Goal: Task Accomplishment & Management: Use online tool/utility

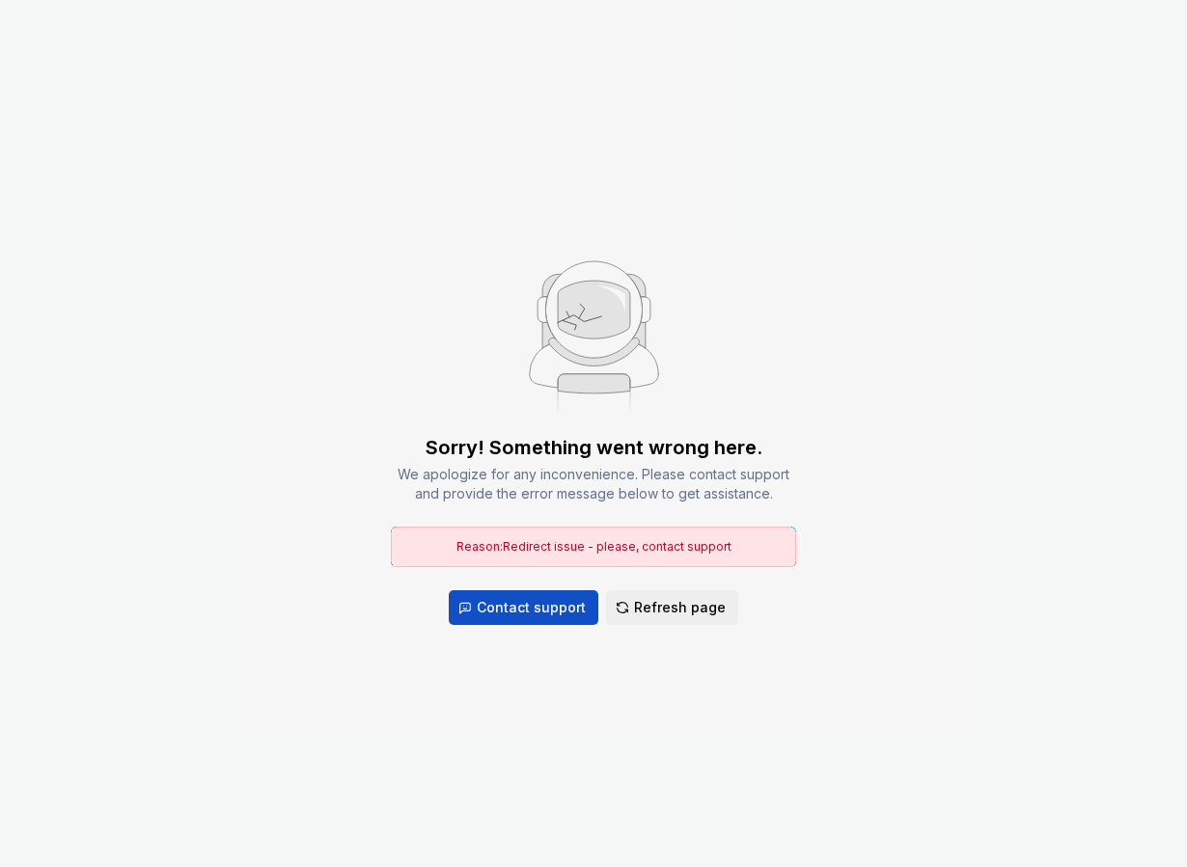
click at [364, 169] on div "Sorry! Something went wrong here. We apologize for any inconvenience. Please co…" at bounding box center [593, 433] width 1187 height 867
click at [656, 598] on span "Refresh page" at bounding box center [680, 607] width 92 height 19
click at [670, 598] on span "Refresh page" at bounding box center [680, 607] width 92 height 19
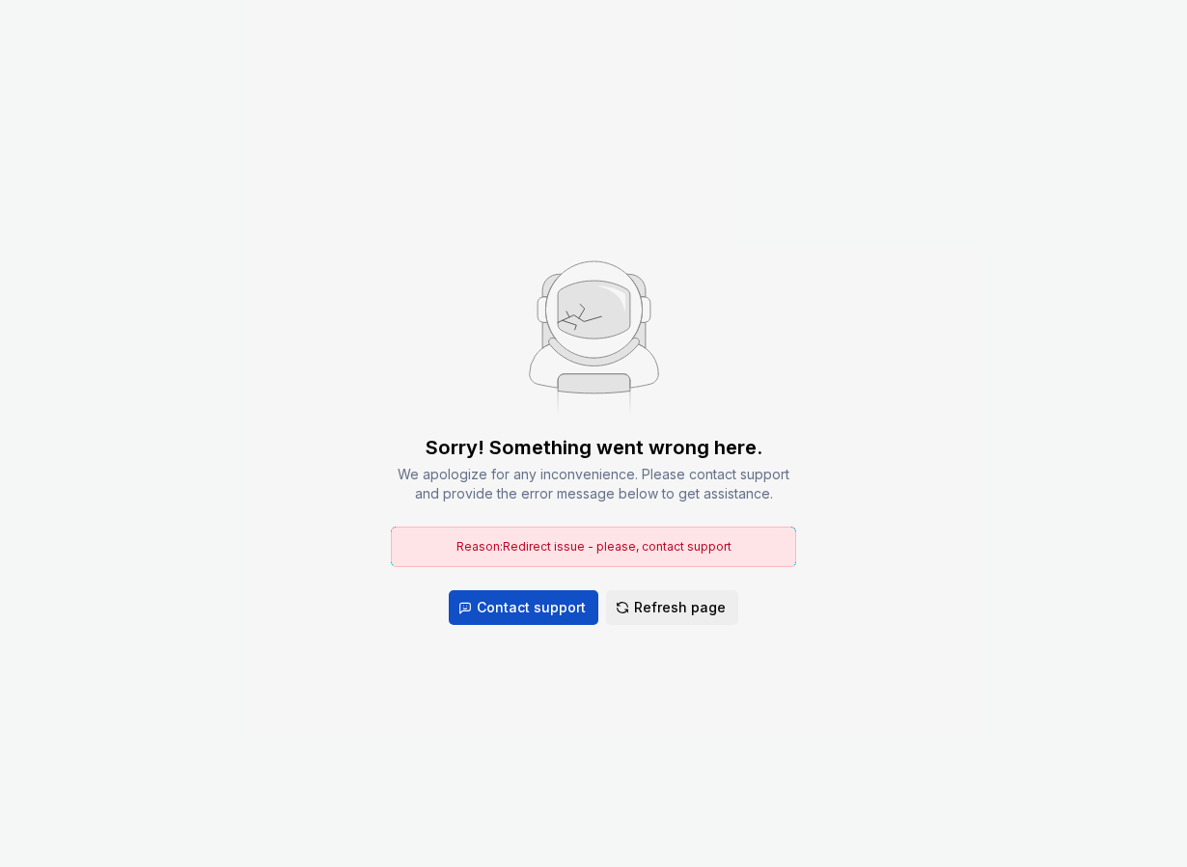
click at [355, 225] on div "Sorry! Something went wrong here. We apologize for any inconvenience. Please co…" at bounding box center [593, 433] width 1187 height 867
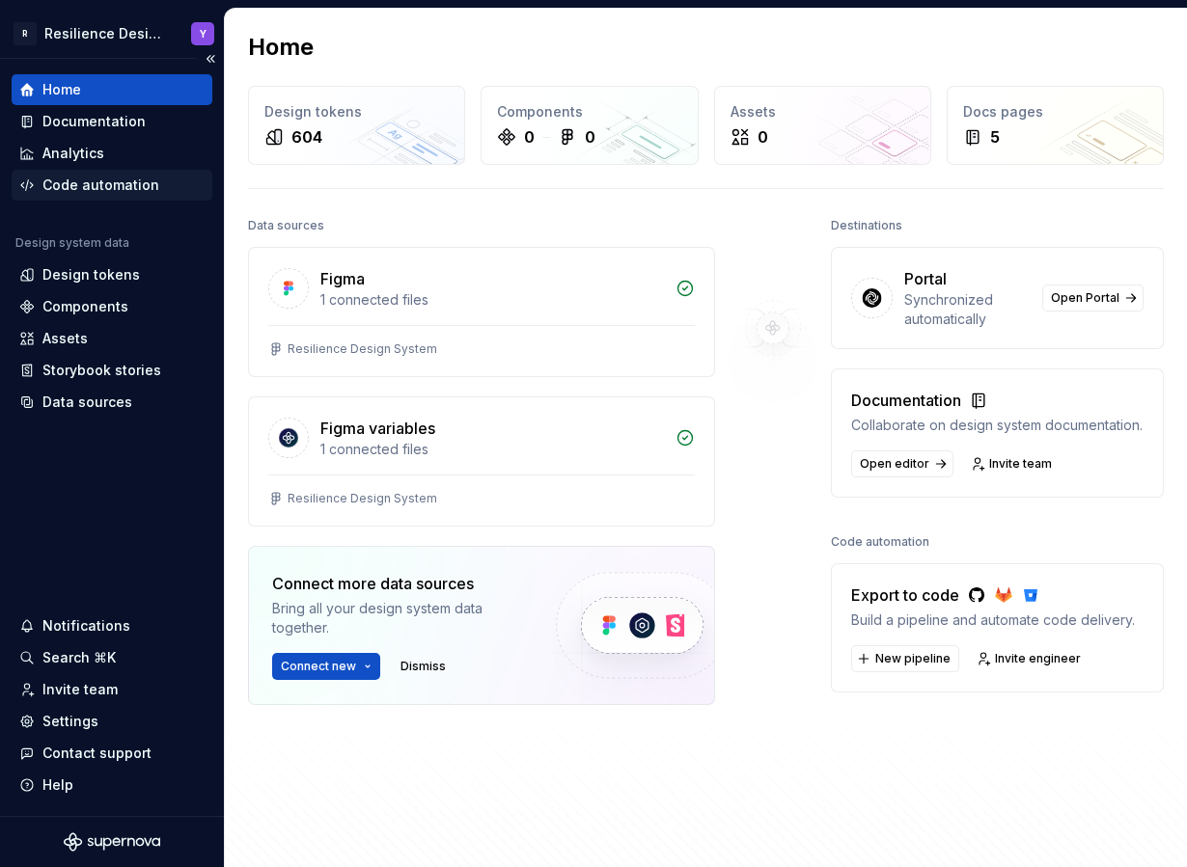
click at [156, 195] on div "Code automation" at bounding box center [112, 185] width 201 height 31
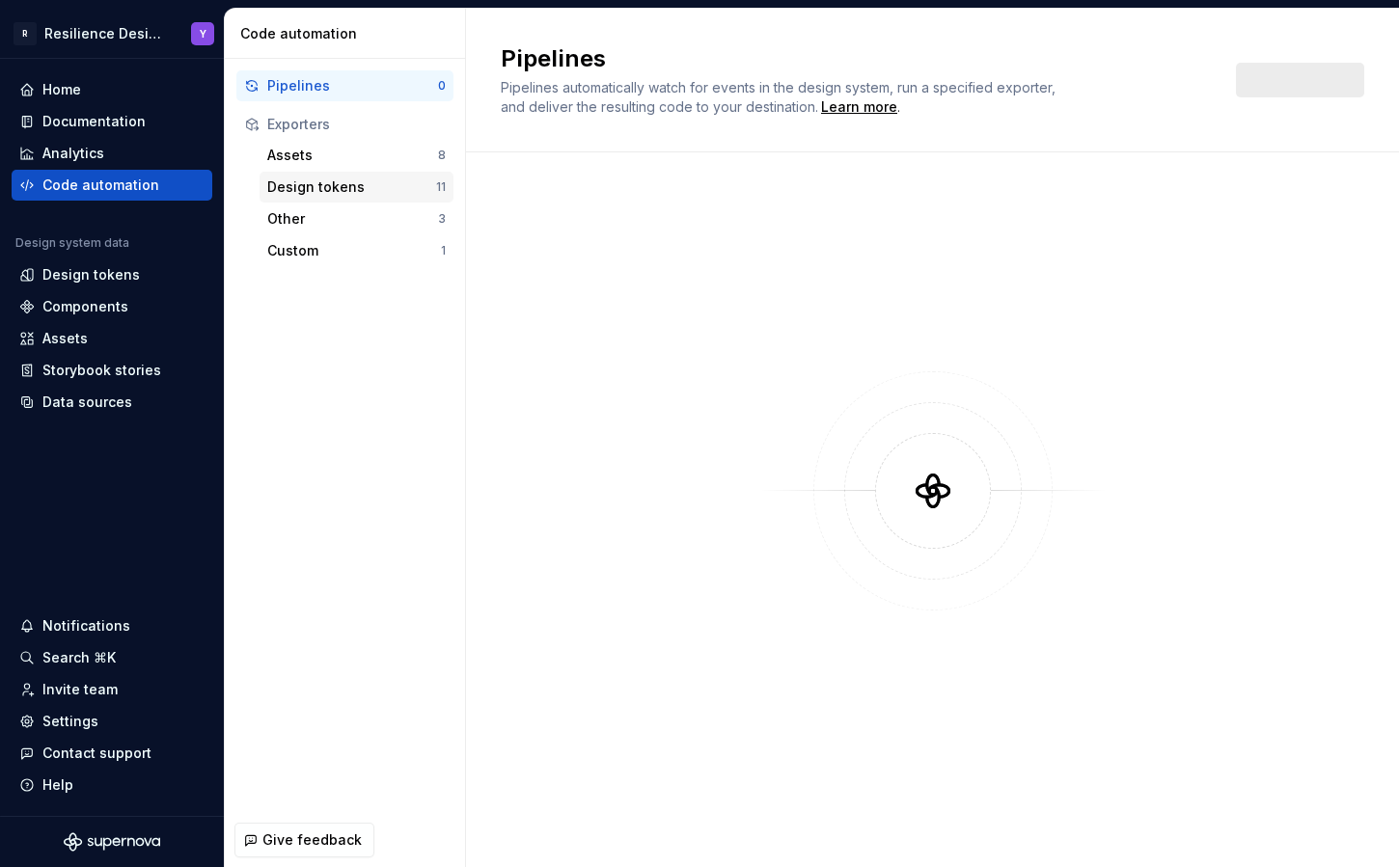
click at [359, 185] on div "Design tokens" at bounding box center [351, 187] width 169 height 19
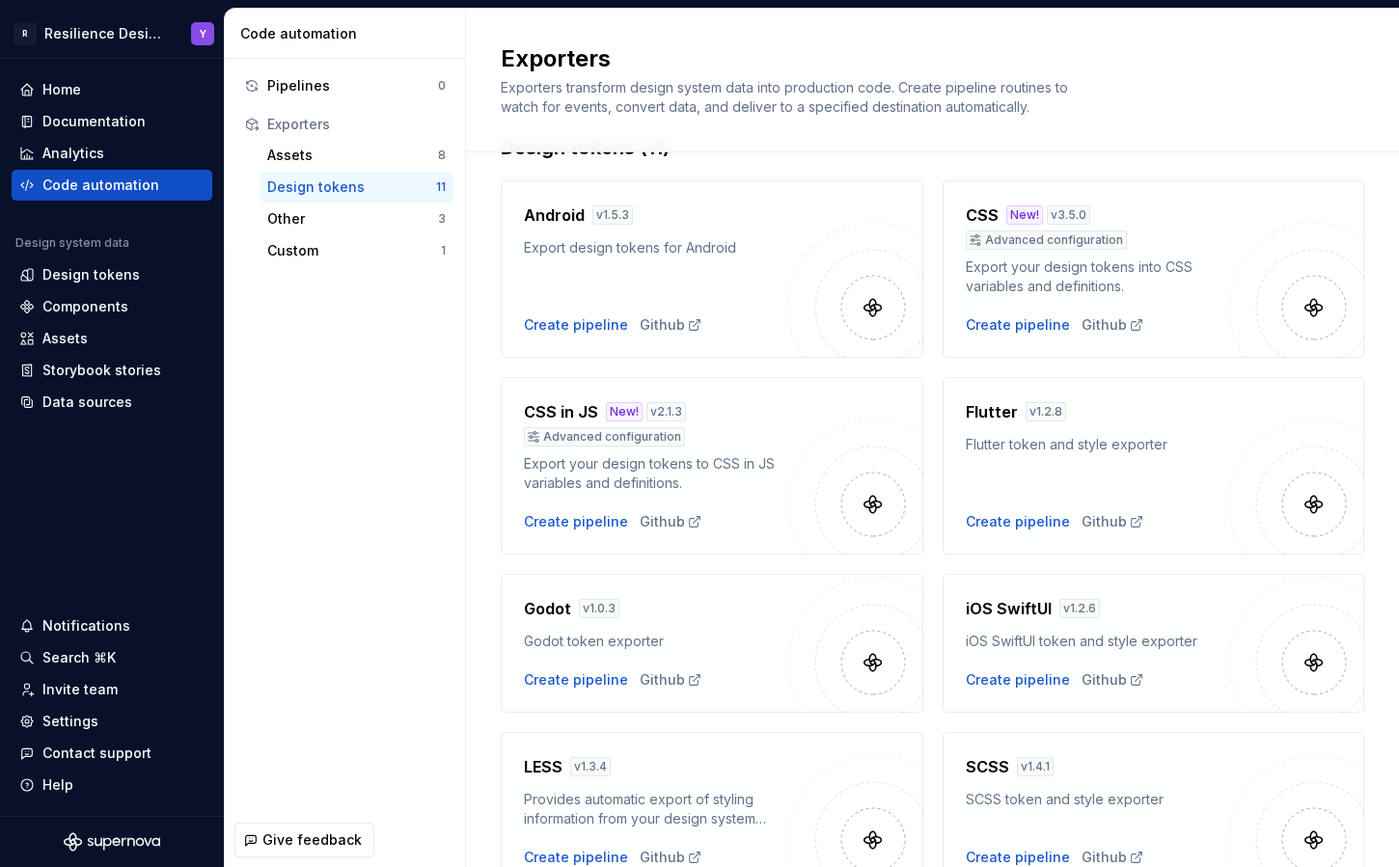
scroll to position [52, 0]
click at [1024, 524] on div "Create pipeline" at bounding box center [1018, 522] width 104 height 19
click at [1018, 521] on div "Create pipeline" at bounding box center [1018, 522] width 104 height 19
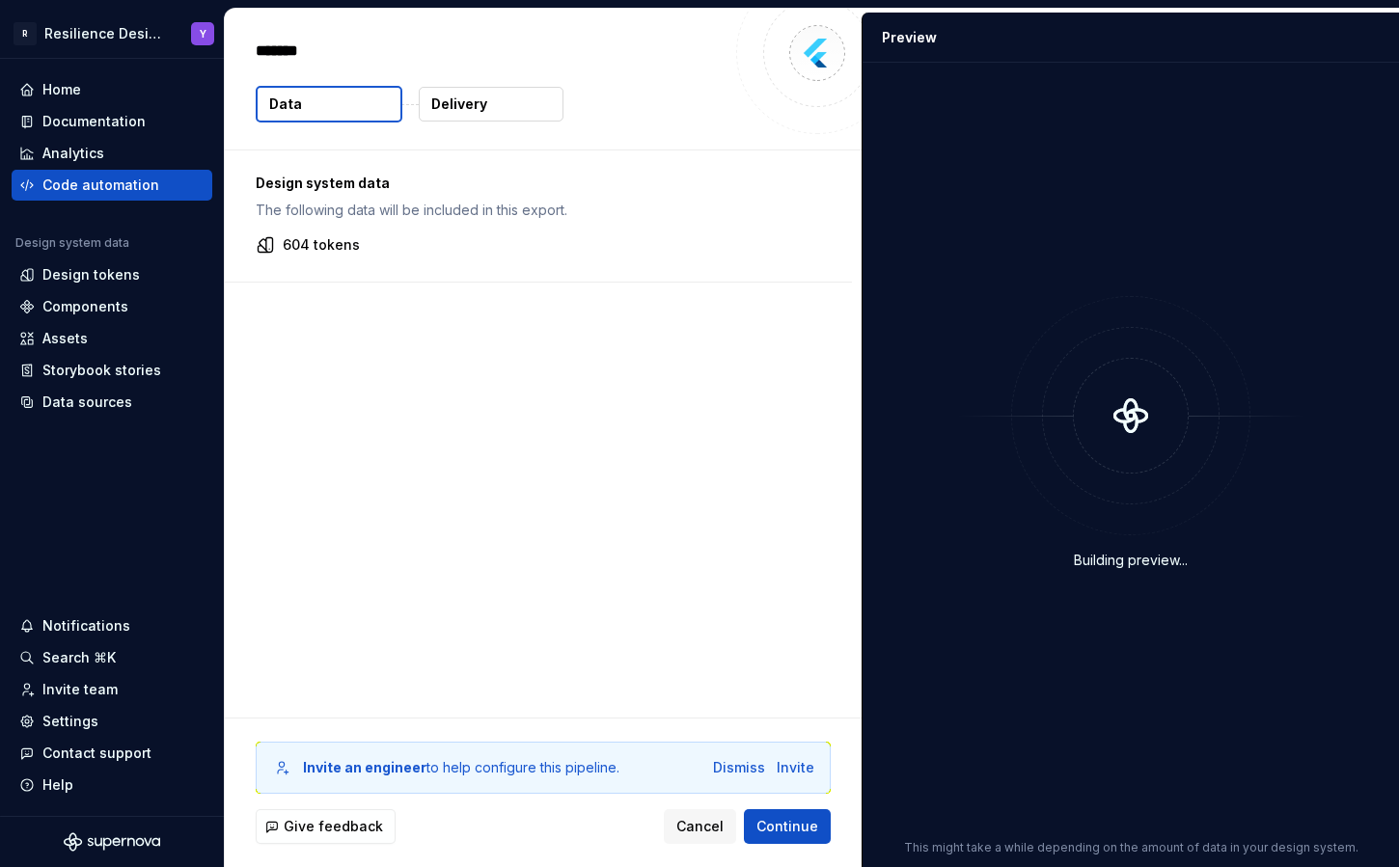
click at [285, 183] on p "Design system data" at bounding box center [538, 183] width 565 height 19
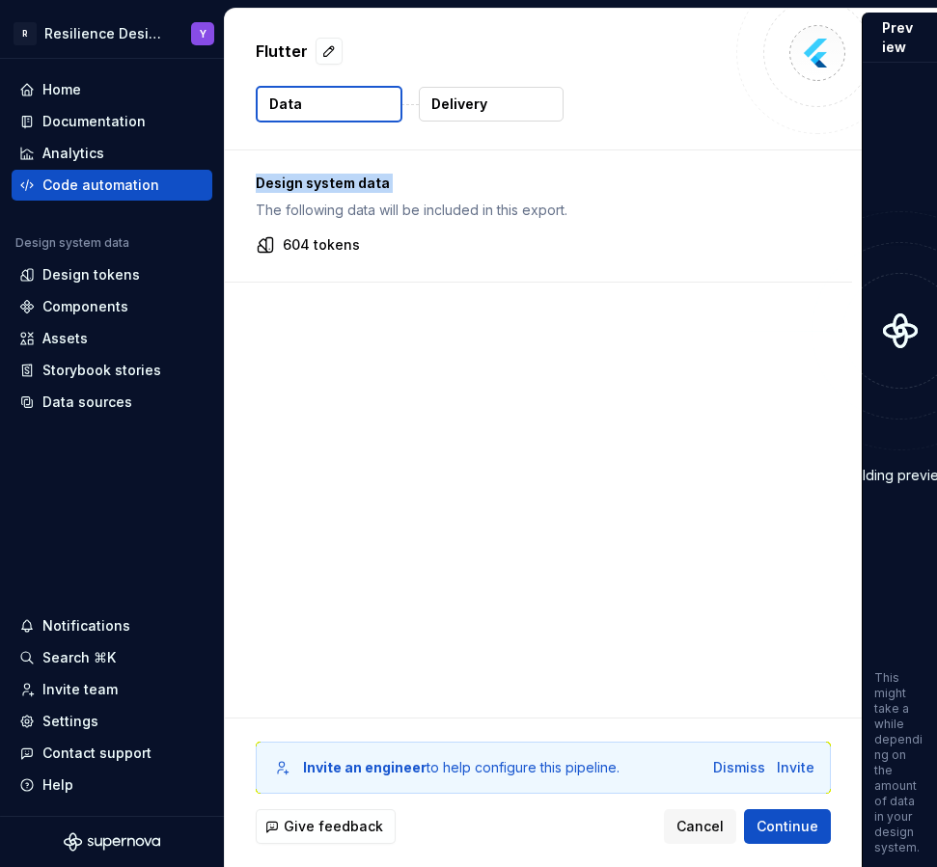
click at [342, 182] on p "Design system data" at bounding box center [538, 183] width 565 height 19
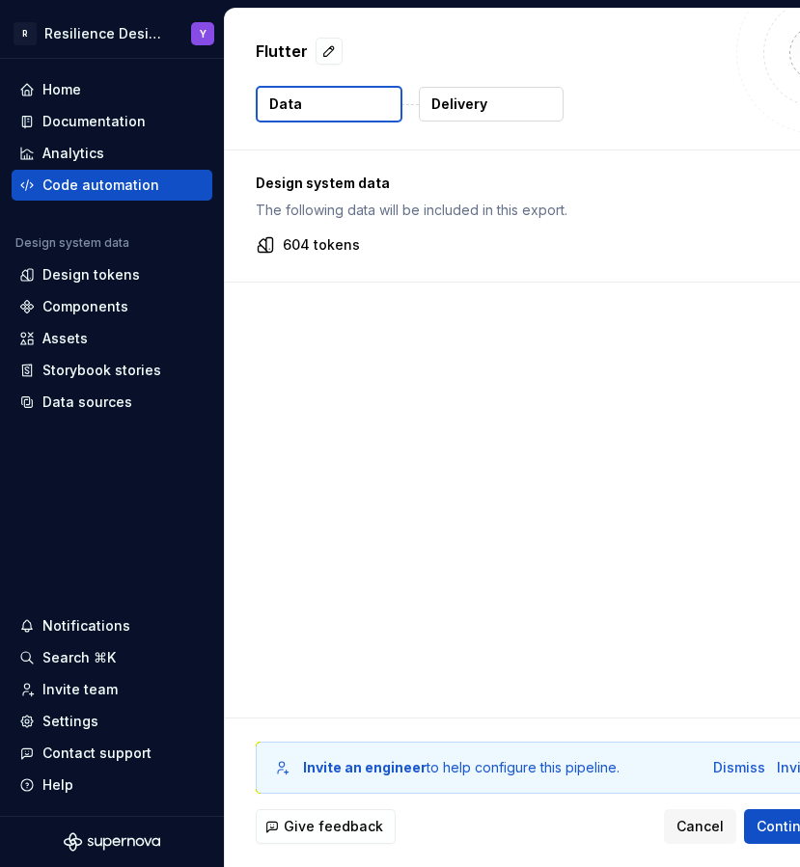
click at [362, 209] on p "The following data will be included in this export." at bounding box center [538, 210] width 565 height 19
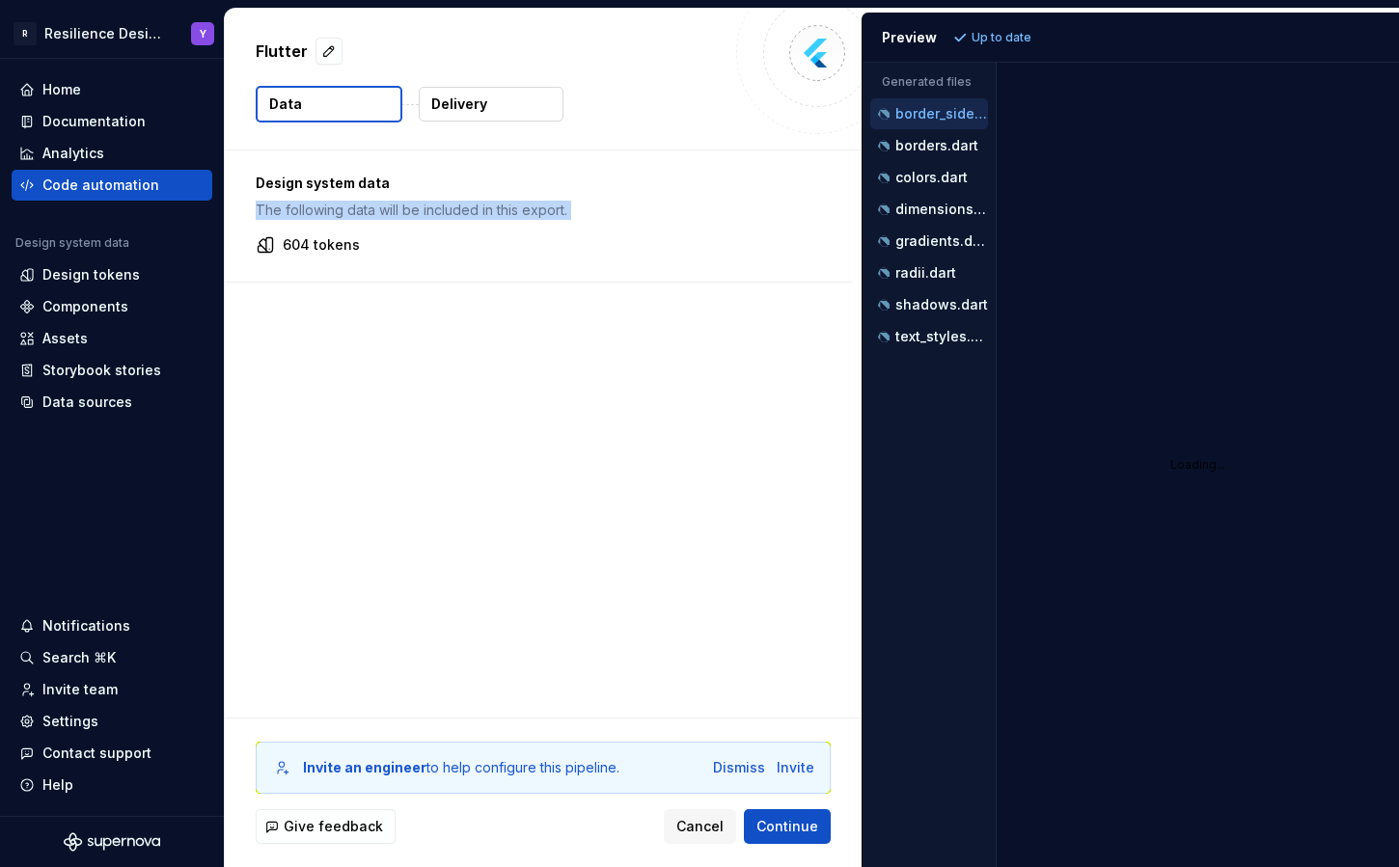
click at [524, 101] on button "Delivery" at bounding box center [491, 104] width 145 height 35
click at [318, 47] on button "button" at bounding box center [328, 51] width 27 height 27
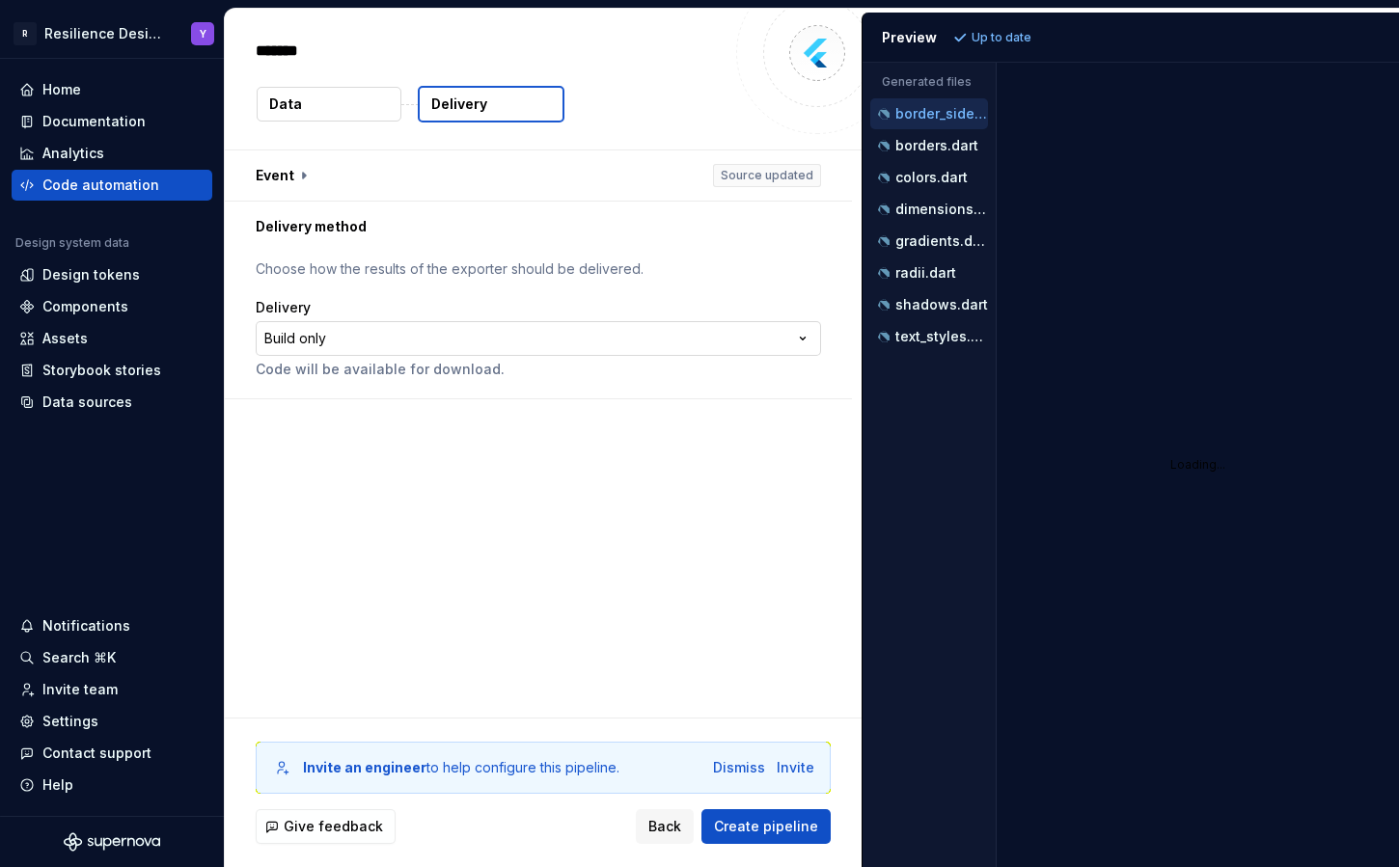
type textarea "*"
click at [921, 176] on p "colors.dart" at bounding box center [931, 177] width 72 height 15
click at [601, 343] on html "**********" at bounding box center [699, 433] width 1399 height 867
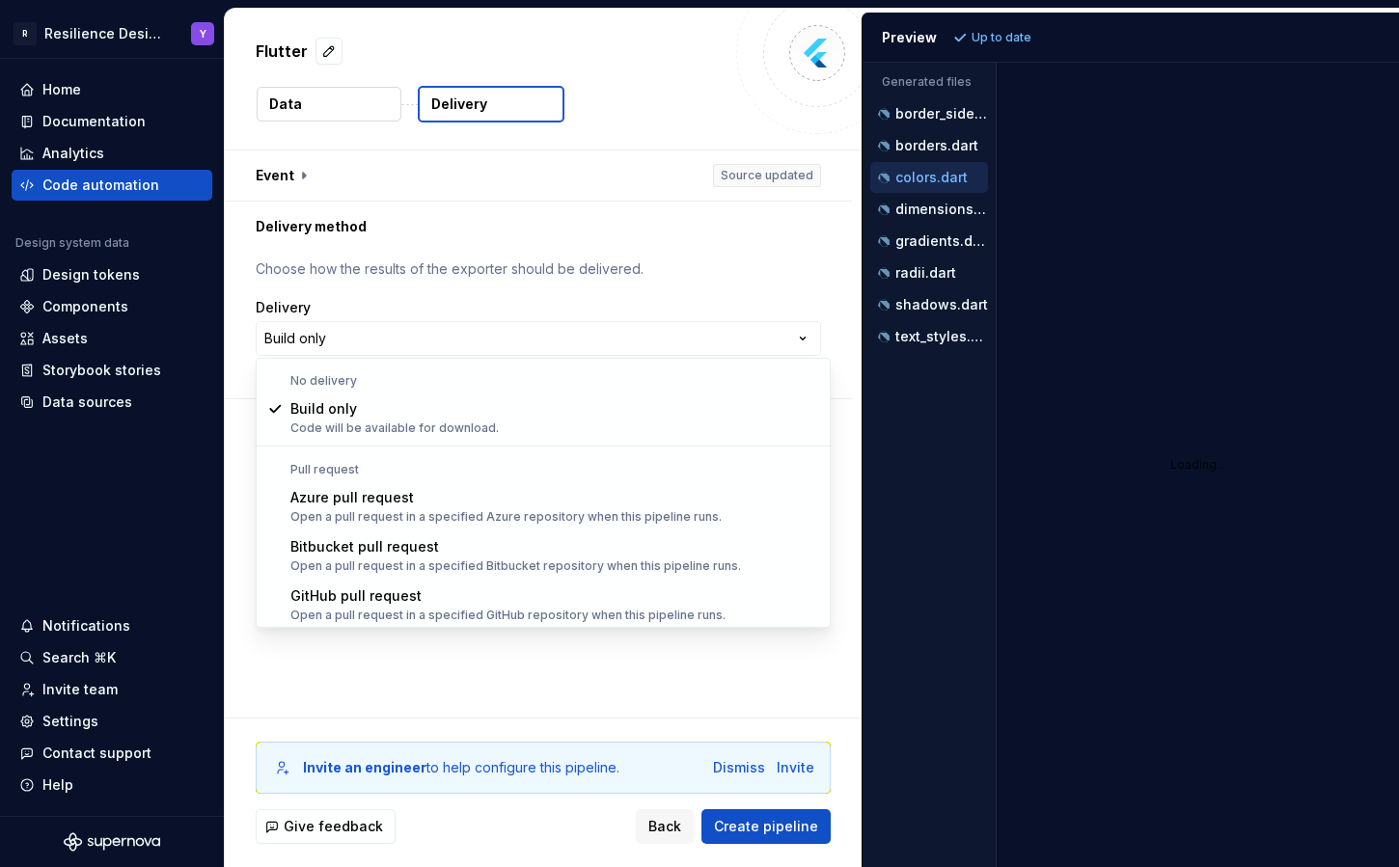
click at [646, 318] on html "**********" at bounding box center [699, 433] width 1399 height 867
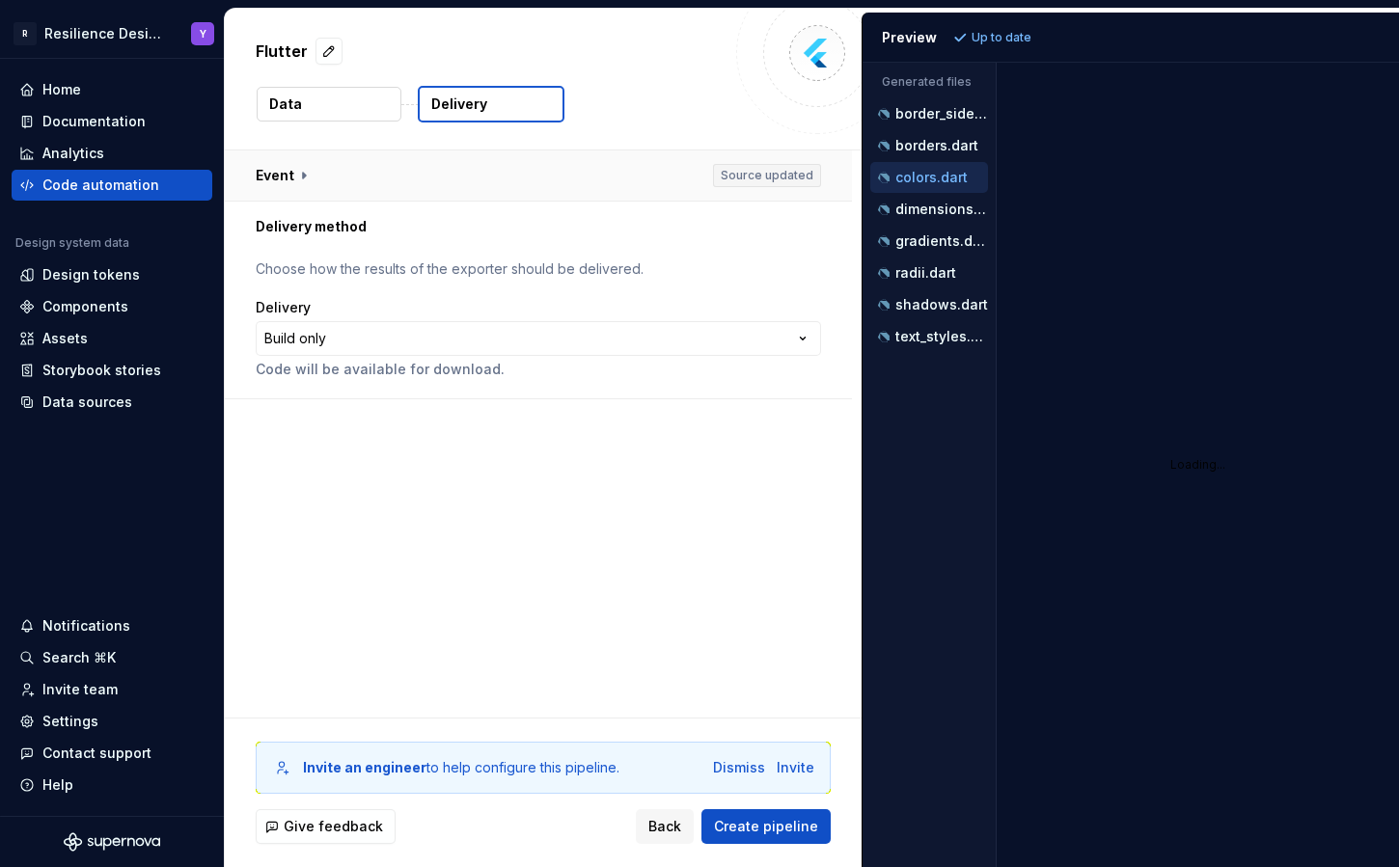
click at [303, 177] on button "button" at bounding box center [538, 176] width 627 height 50
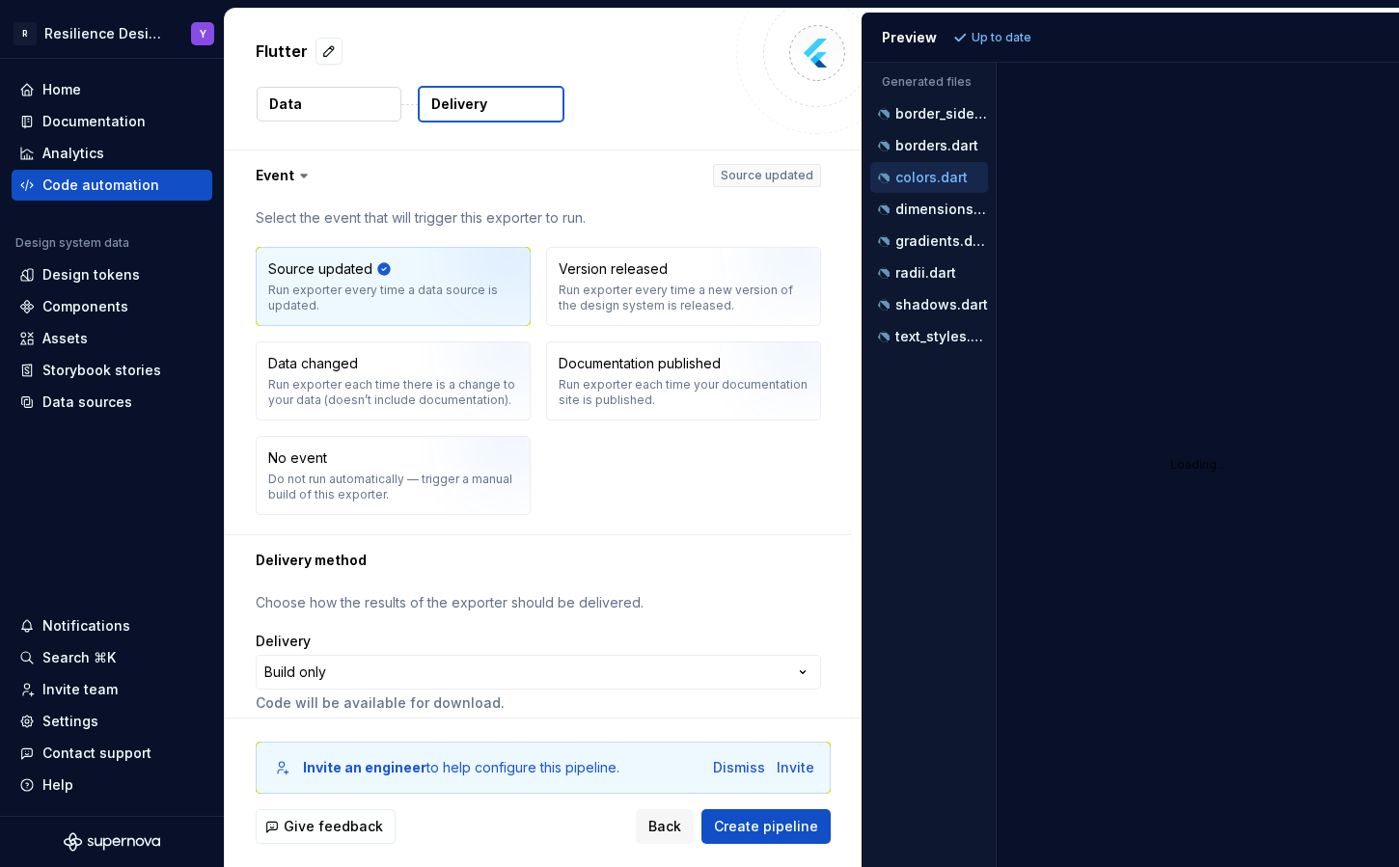
click at [324, 88] on button "Data" at bounding box center [329, 104] width 145 height 35
click at [385, 99] on button "Data" at bounding box center [329, 104] width 145 height 35
click at [671, 825] on span "Back" at bounding box center [664, 826] width 33 height 19
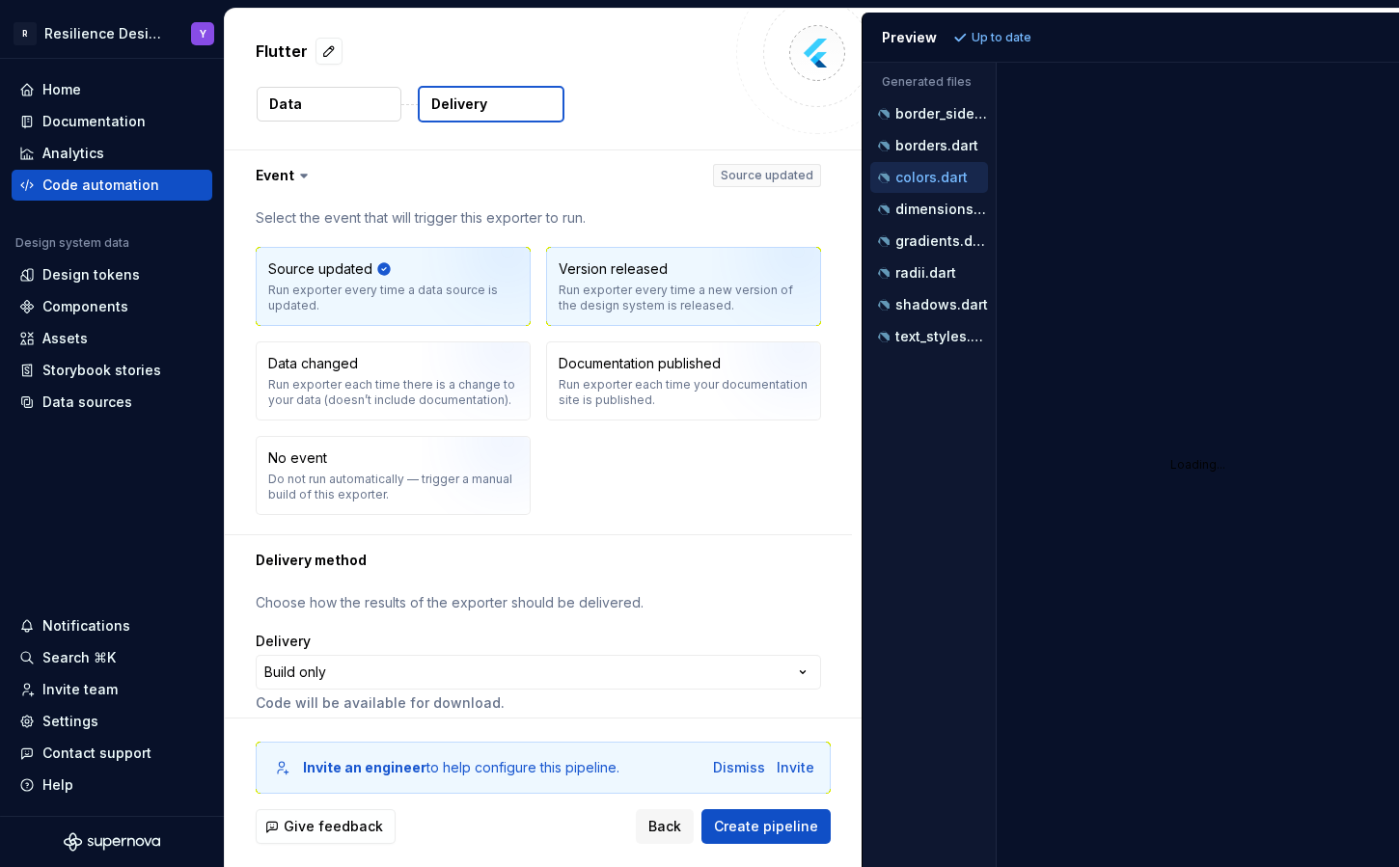
scroll to position [15, 0]
